Goal: Obtain resource: Download file/media

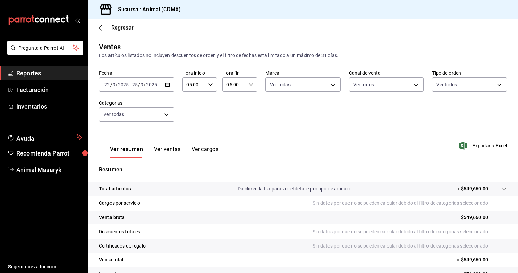
scroll to position [35, 0]
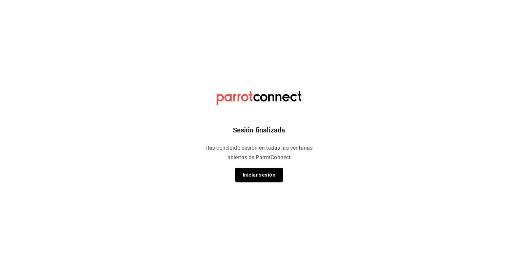
click at [248, 168] on button "Iniciar sesión" at bounding box center [258, 174] width 47 height 14
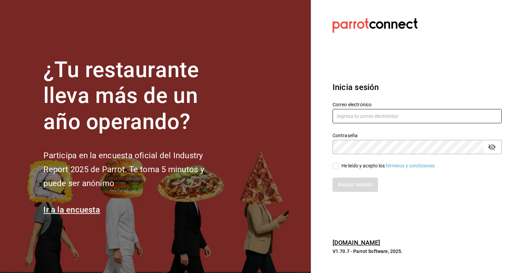
type input "[EMAIL_ADDRESS][DOMAIN_NAME]"
click at [335, 160] on div "He leído y acepto los Términos y condiciones." at bounding box center [412, 162] width 177 height 16
click at [335, 163] on input "He leído y acepto los Términos y condiciones." at bounding box center [336, 166] width 6 height 6
checkbox input "true"
click at [343, 186] on button "Iniciar sesión" at bounding box center [356, 184] width 46 height 14
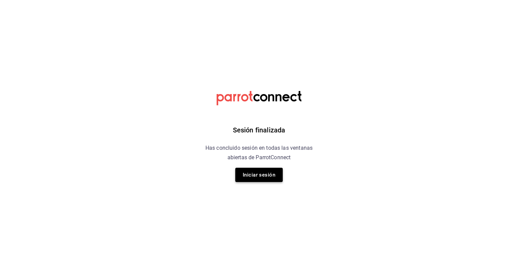
click at [272, 176] on button "Iniciar sesión" at bounding box center [258, 174] width 47 height 14
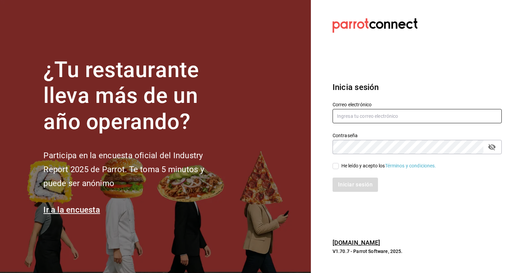
type input "[EMAIL_ADDRESS][DOMAIN_NAME]"
click at [337, 165] on input "He leído y acepto los Términos y condiciones." at bounding box center [336, 166] width 6 height 6
checkbox input "true"
click at [345, 181] on button "Iniciar sesión" at bounding box center [356, 184] width 46 height 14
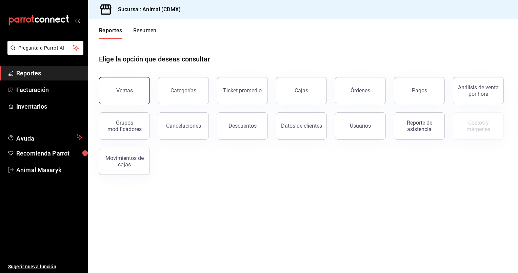
click at [129, 92] on div "Ventas" at bounding box center [124, 90] width 17 height 6
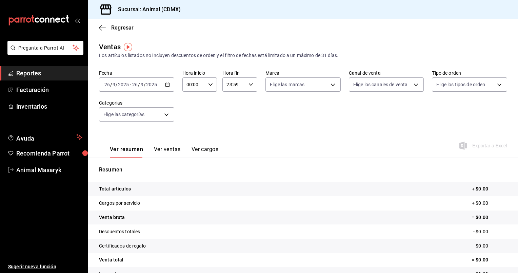
click at [167, 87] on div "[DATE] [DATE] - [DATE] [DATE]" at bounding box center [136, 84] width 75 height 14
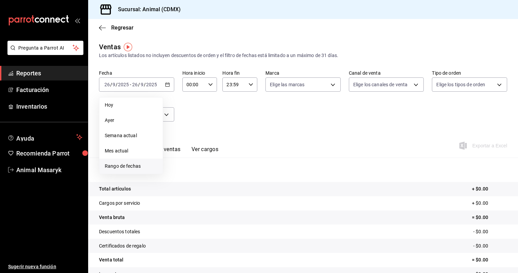
click at [131, 162] on li "Rango de fechas" at bounding box center [130, 165] width 63 height 15
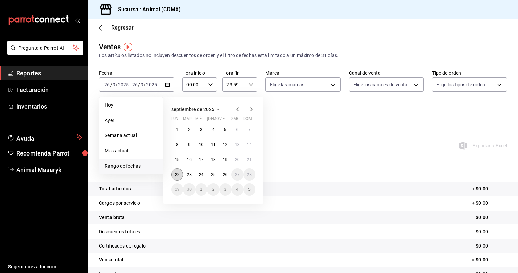
click at [177, 172] on abbr "22" at bounding box center [177, 174] width 4 height 5
click at [221, 176] on button "26" at bounding box center [225, 174] width 12 height 12
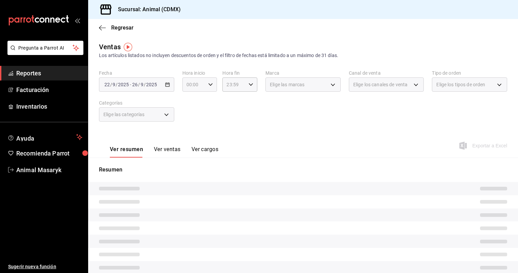
click at [208, 87] on div "00:00 Hora inicio" at bounding box center [199, 84] width 35 height 14
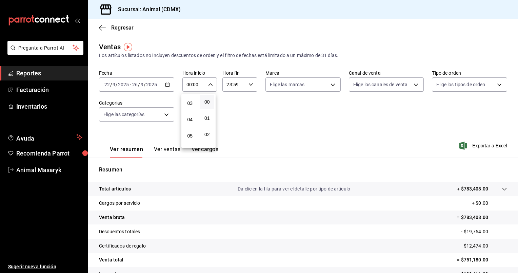
scroll to position [49, 0]
click at [190, 134] on span "05" at bounding box center [190, 134] width 6 height 5
type input "05:00"
click at [251, 84] on div at bounding box center [259, 136] width 518 height 273
click at [251, 84] on icon "button" at bounding box center [250, 84] width 5 height 5
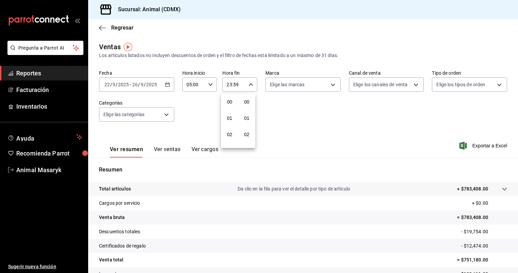
scroll to position [938, 0]
drag, startPoint x: 226, startPoint y: 95, endPoint x: 244, endPoint y: 251, distance: 156.3
click at [244, 251] on div "00 01 02 03 04 05 06 07 08 09 10 11 12 13 14 15 16 17 18 19 20 21 22 23 00 01 0…" at bounding box center [259, 137] width 518 height 271
drag, startPoint x: 244, startPoint y: 251, endPoint x: 231, endPoint y: 127, distance: 124.1
click at [231, 127] on button "22" at bounding box center [229, 124] width 15 height 14
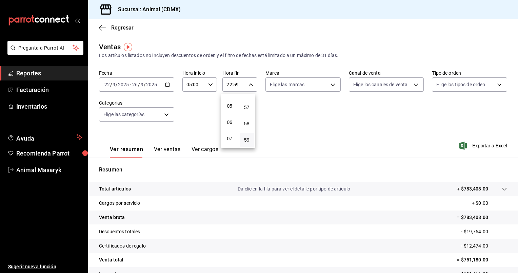
scroll to position [79, 0]
click at [228, 107] on span "05" at bounding box center [229, 104] width 6 height 5
click at [245, 100] on span "00" at bounding box center [247, 101] width 6 height 5
type input "05:00"
click at [331, 81] on div at bounding box center [259, 136] width 518 height 273
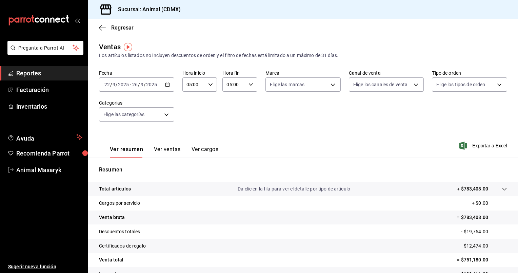
click at [331, 81] on body "Pregunta a Parrot AI Reportes Facturación Inventarios Ayuda Recomienda Parrot A…" at bounding box center [259, 136] width 518 height 273
click at [288, 130] on span "Animal (CDMX)" at bounding box center [308, 133] width 53 height 7
type input "cb0f6aec-1481-4e37-861c-bab9b3a65b14"
checkbox input "true"
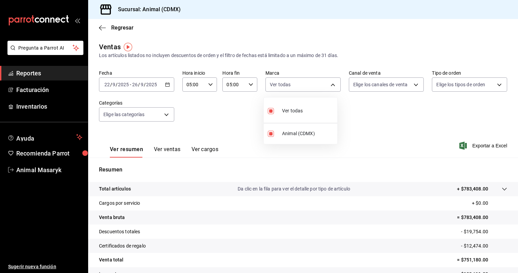
click at [417, 86] on div at bounding box center [259, 136] width 518 height 273
click at [417, 86] on body "Pregunta a Parrot AI Reportes Facturación Inventarios Ayuda Recomienda Parrot A…" at bounding box center [259, 136] width 518 height 273
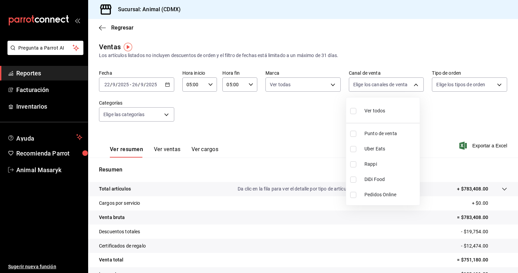
click at [384, 111] on span "Ver todos" at bounding box center [374, 110] width 21 height 7
type input "PARROT,UBER_EATS,RAPPI,DIDI_FOOD,ONLINE"
checkbox input "true"
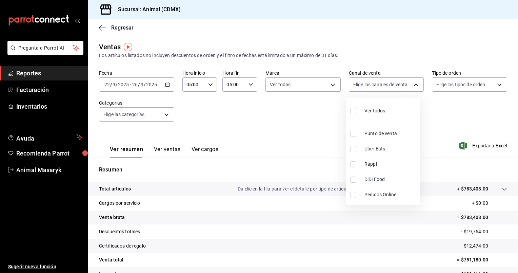
checkbox input "true"
click at [493, 87] on div at bounding box center [259, 136] width 518 height 273
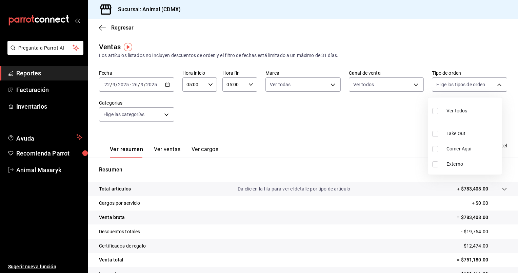
click at [493, 87] on body "Pregunta a Parrot AI Reportes Facturación Inventarios Ayuda Recomienda Parrot A…" at bounding box center [259, 136] width 518 height 273
click at [456, 108] on span "Ver todos" at bounding box center [456, 110] width 21 height 7
type input "ad44a823-99d3-4372-a913-4cf57f2a9ac0,b8ee5ff1-85c8-4a81-aa51-555e6c8ba0c6,EXTER…"
checkbox input "true"
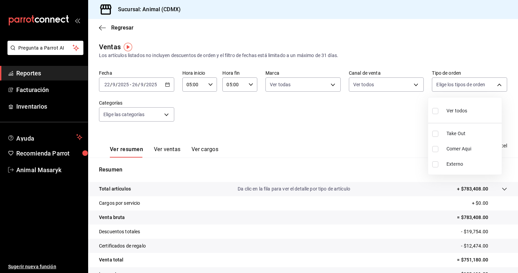
checkbox input "true"
click at [164, 113] on div at bounding box center [259, 136] width 518 height 273
click at [164, 113] on body "Pregunta a Parrot AI Reportes Facturación Inventarios Ayuda Recomienda Parrot A…" at bounding box center [259, 136] width 518 height 273
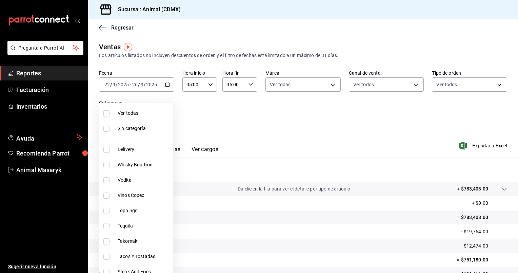
click at [161, 114] on span "Ver todas" at bounding box center [144, 112] width 53 height 7
type input "281688af-6220-48ae-86b9-ca5e6f63eb3e,2ffeebaa-176c-4024-95f8-553ffecca8da,37769…"
checkbox input "true"
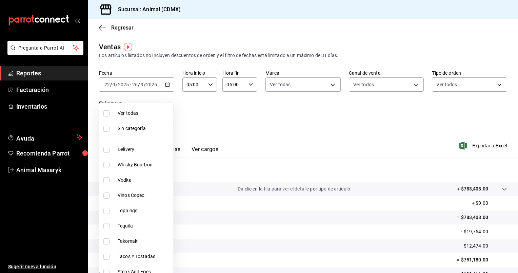
checkbox input "true"
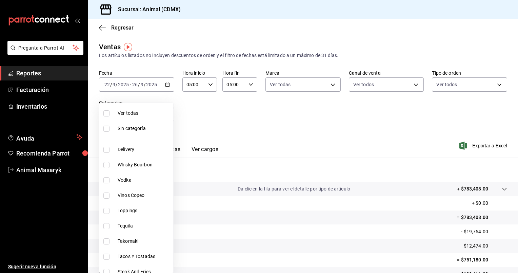
checkbox input "true"
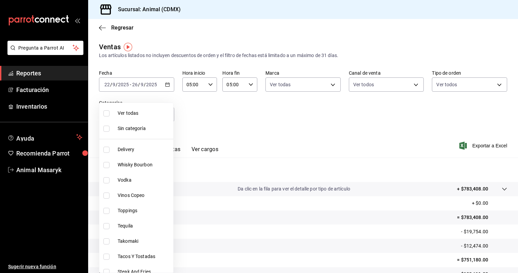
checkbox input "true"
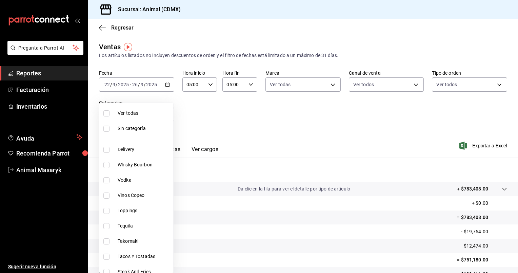
checkbox input "true"
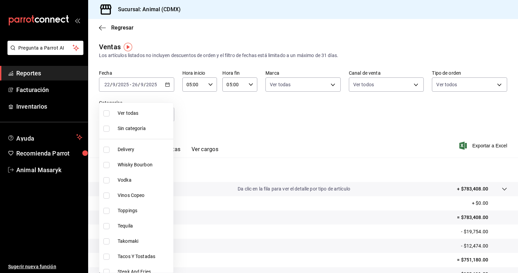
checkbox input "true"
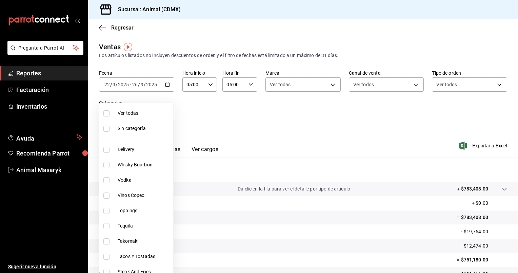
checkbox input "true"
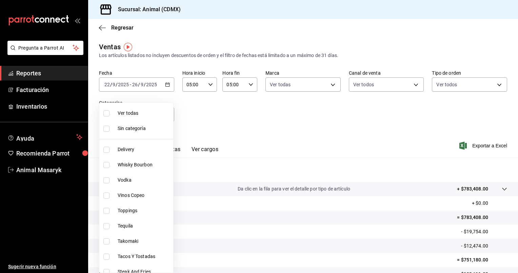
checkbox input "true"
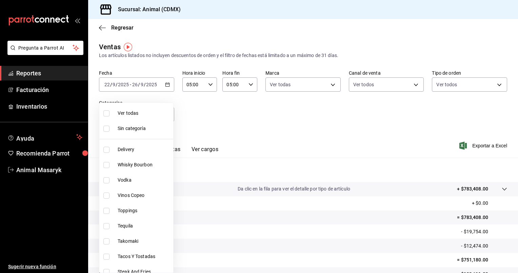
checkbox input "true"
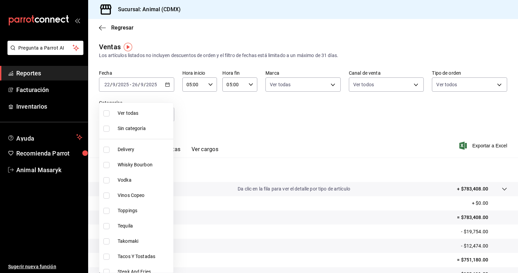
checkbox input "true"
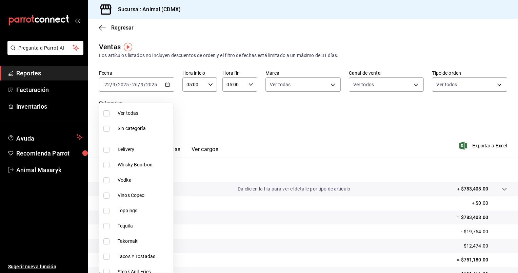
checkbox input "true"
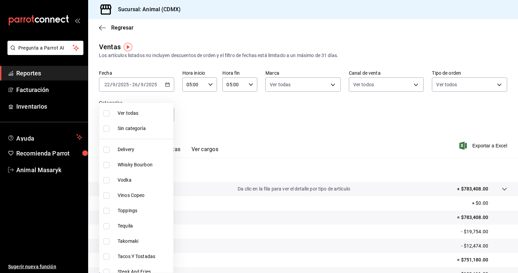
checkbox input "true"
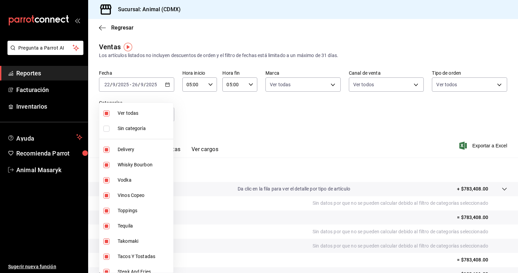
click at [217, 109] on div at bounding box center [259, 136] width 518 height 273
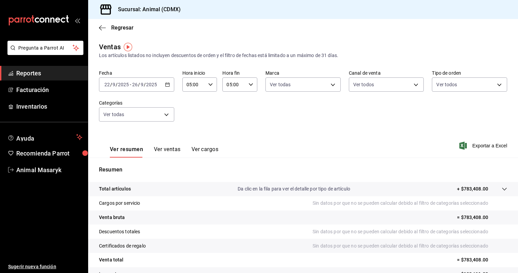
click at [165, 86] on \(Stroke\) "button" at bounding box center [167, 85] width 4 height 4
click at [316, 139] on div "Ver resumen Ver ventas Ver cargos Exportar a Excel" at bounding box center [303, 143] width 430 height 28
click at [332, 83] on body "Pregunta a Parrot AI Reportes Facturación Inventarios Ayuda Recomienda Parrot A…" at bounding box center [259, 136] width 518 height 273
click at [332, 83] on div at bounding box center [259, 136] width 518 height 273
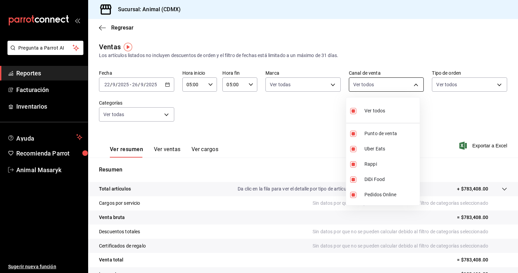
click at [419, 88] on body "Pregunta a Parrot AI Reportes Facturación Inventarios Ayuda Recomienda Parrot A…" at bounding box center [259, 136] width 518 height 273
click at [419, 88] on div at bounding box center [259, 136] width 518 height 273
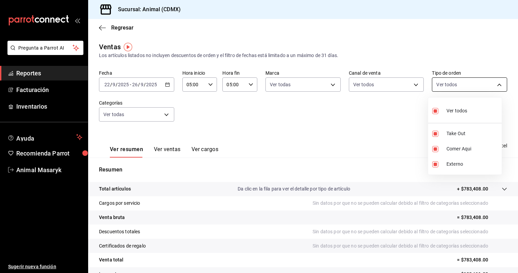
click at [488, 86] on body "Pregunta a Parrot AI Reportes Facturación Inventarios Ayuda Recomienda Parrot A…" at bounding box center [259, 136] width 518 height 273
click at [488, 86] on div at bounding box center [259, 136] width 518 height 273
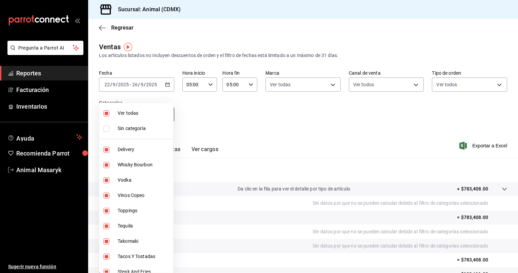
click at [166, 109] on body "Pregunta a Parrot AI Reportes Facturación Inventarios Ayuda Recomienda Parrot A…" at bounding box center [259, 136] width 518 height 273
click at [149, 114] on span "Ver todas" at bounding box center [144, 112] width 53 height 7
checkbox input "false"
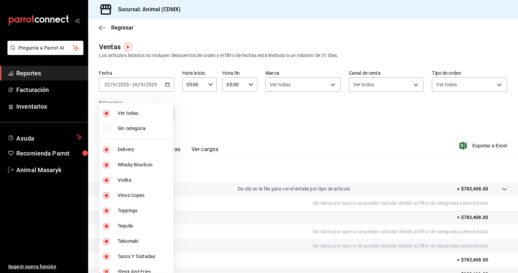
checkbox input "false"
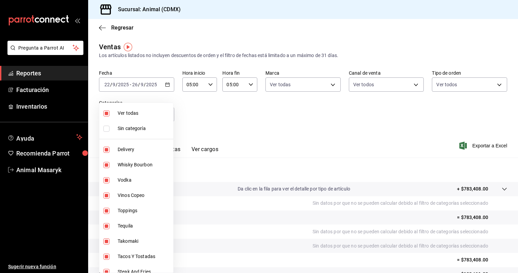
checkbox input "false"
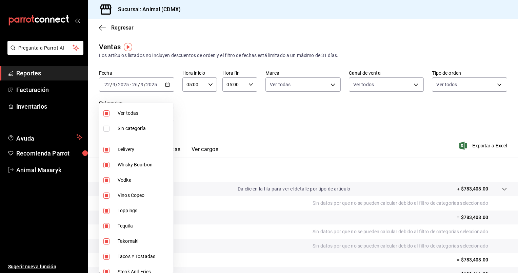
checkbox input "false"
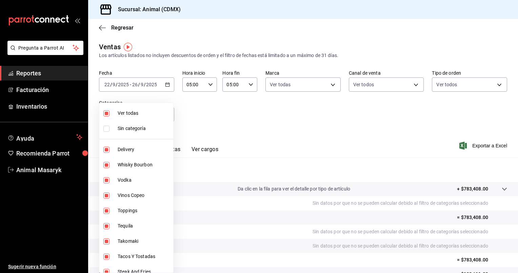
checkbox input "false"
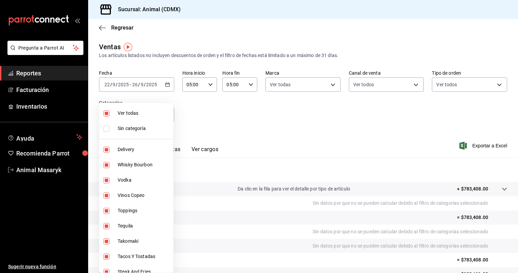
checkbox input "false"
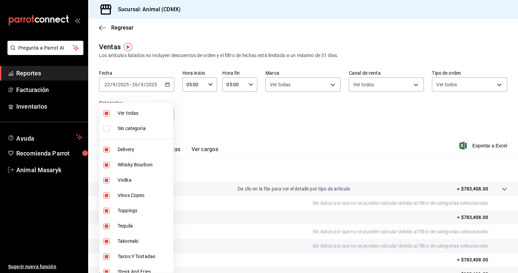
checkbox input "false"
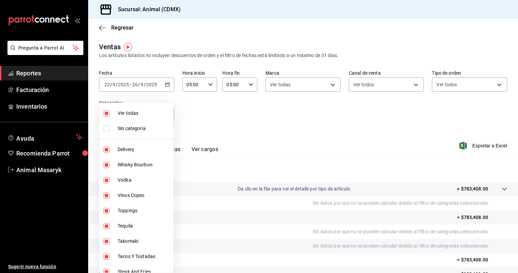
checkbox input "false"
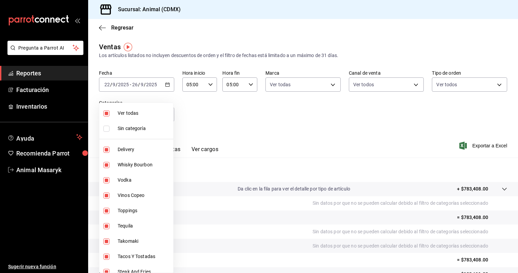
checkbox input "false"
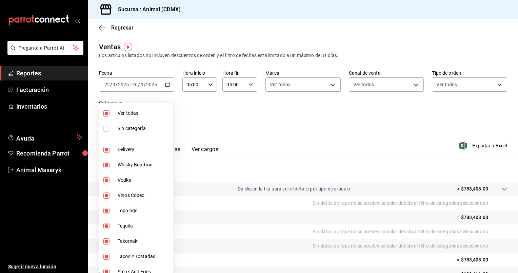
checkbox input "false"
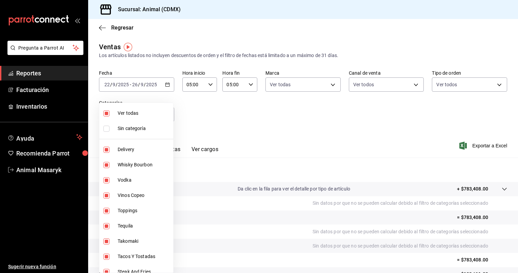
checkbox input "false"
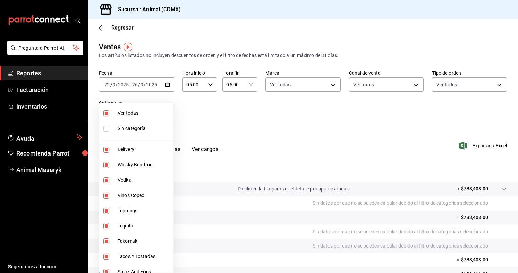
checkbox input "false"
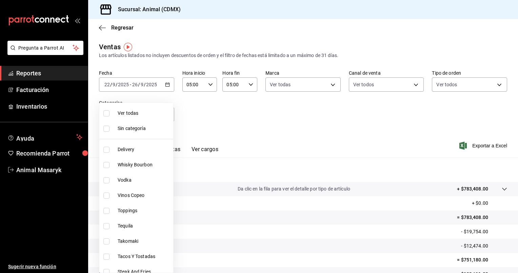
click at [149, 114] on span "Ver todas" at bounding box center [144, 112] width 53 height 7
type input "281688af-6220-48ae-86b9-ca5e6f63eb3e,2ffeebaa-176c-4024-95f8-553ffecca8da,37769…"
checkbox input "true"
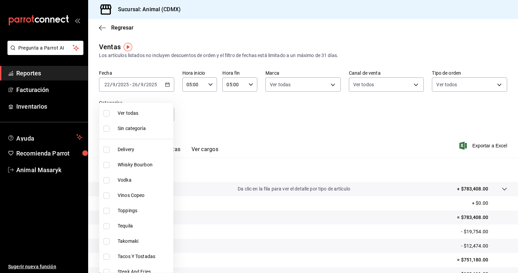
checkbox input "true"
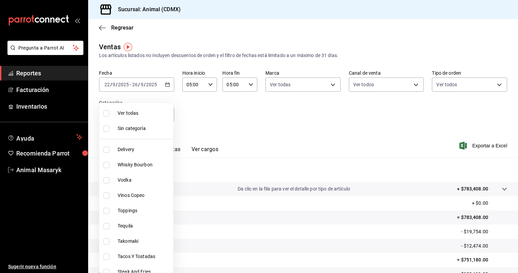
checkbox input "true"
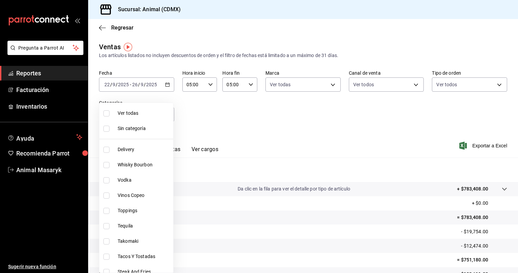
checkbox input "true"
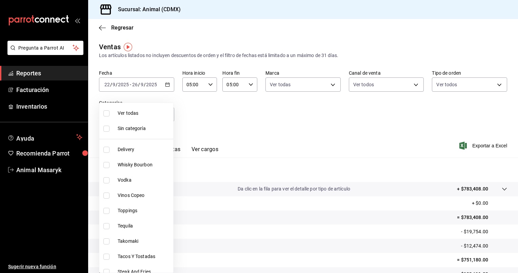
checkbox input "true"
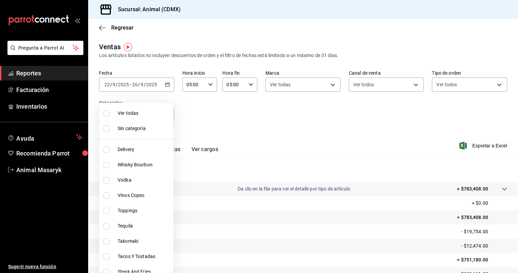
checkbox input "true"
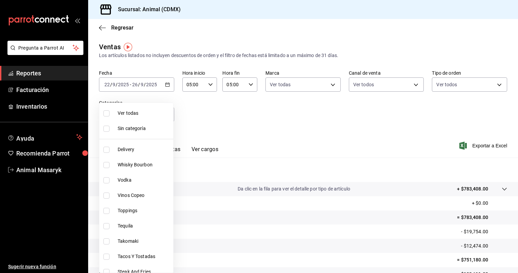
checkbox input "true"
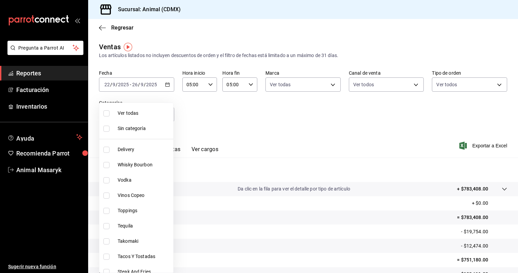
checkbox input "true"
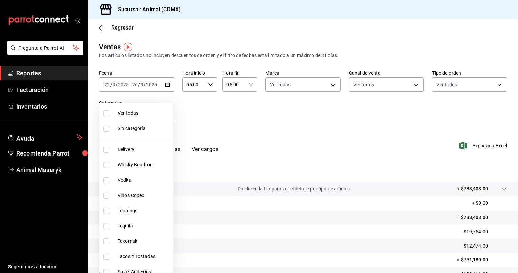
checkbox input "true"
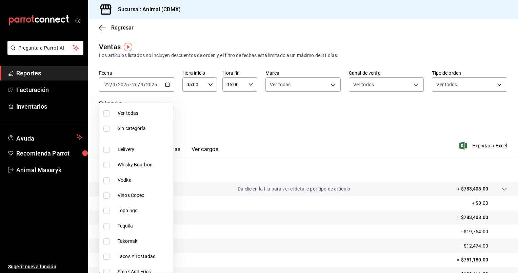
checkbox input "true"
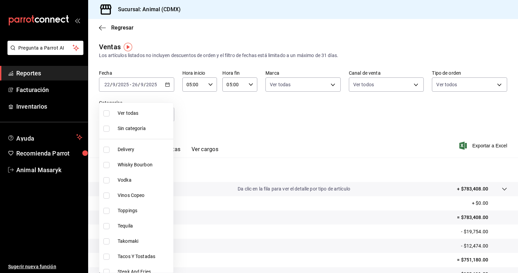
checkbox input "true"
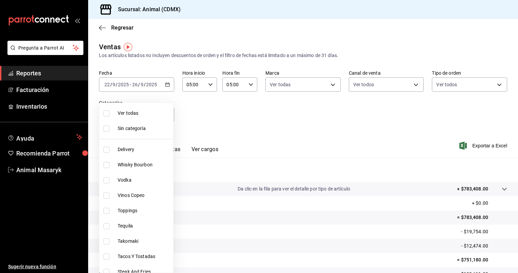
checkbox input "true"
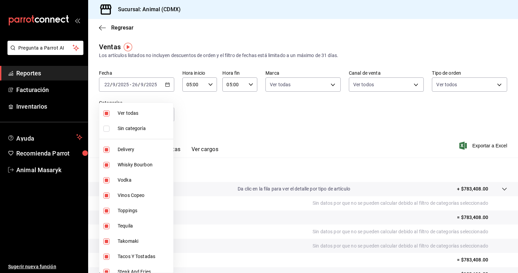
click at [498, 145] on div at bounding box center [259, 136] width 518 height 273
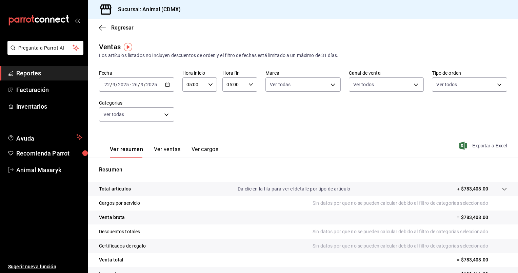
click at [475, 143] on span "Exportar a Excel" at bounding box center [484, 145] width 46 height 8
